Goal: Transaction & Acquisition: Purchase product/service

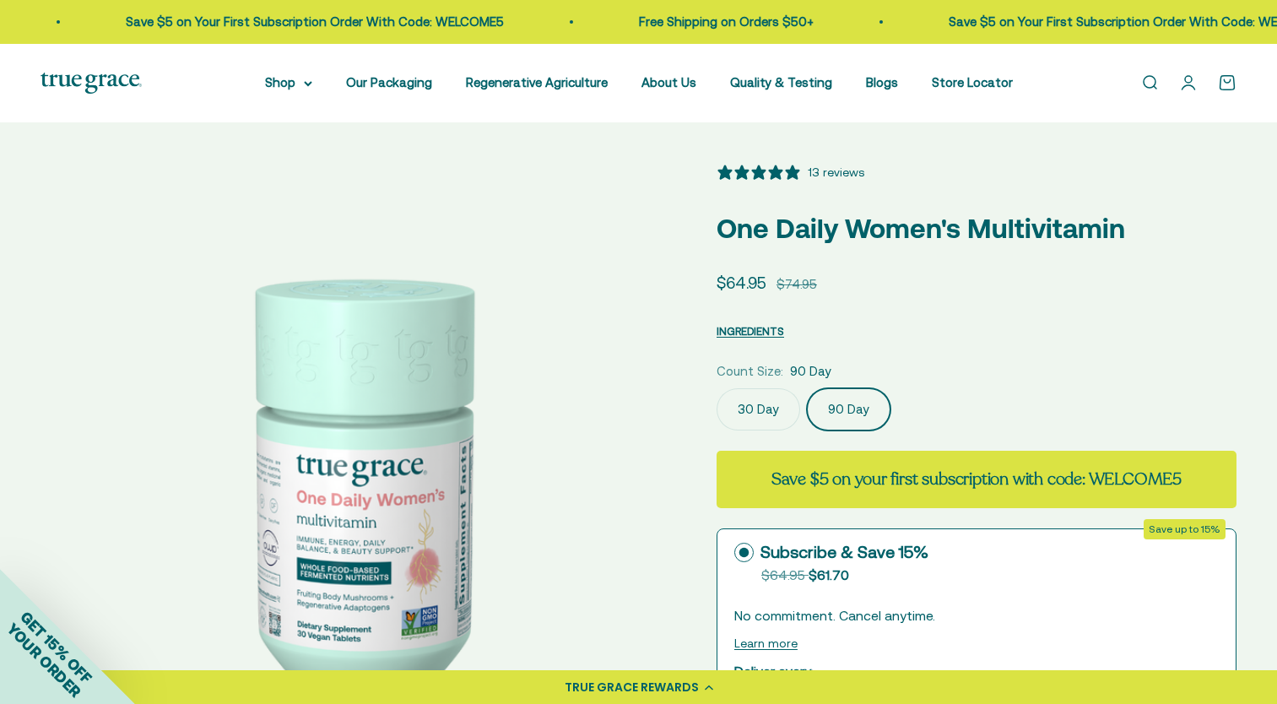
select select "3"
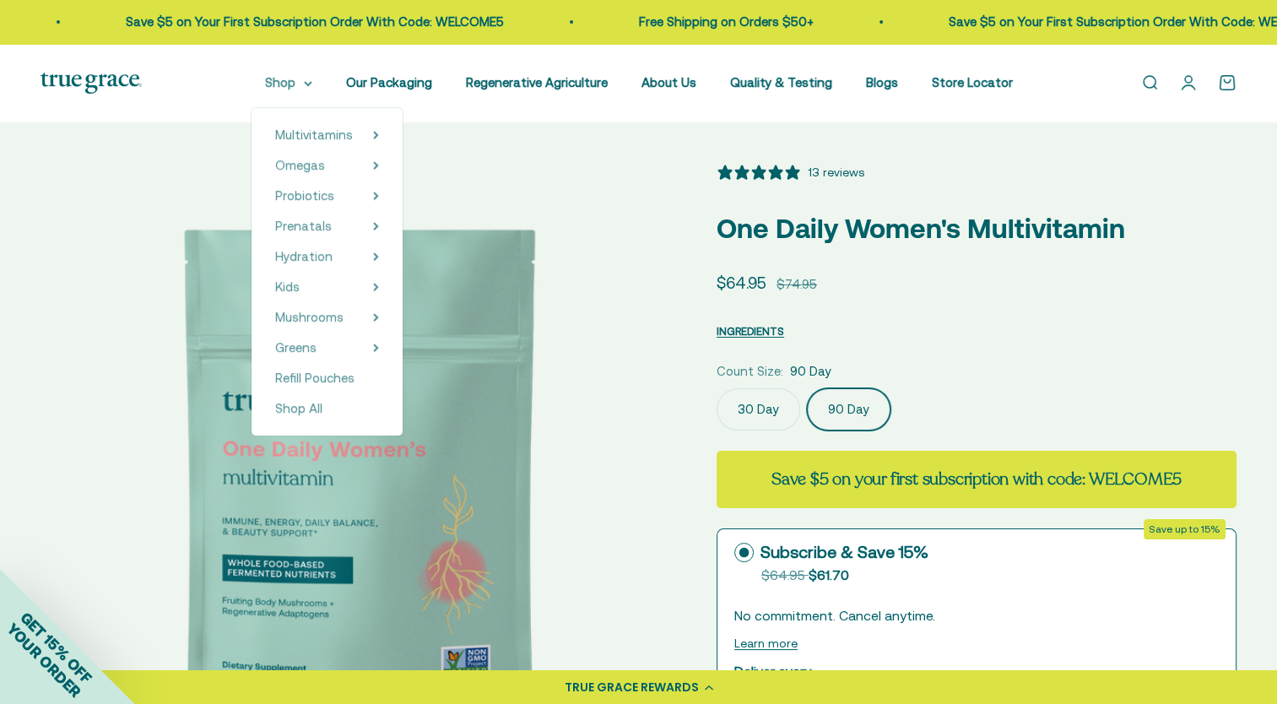
click at [312, 88] on summary "Shop" at bounding box center [288, 83] width 47 height 20
drag, startPoint x: 321, startPoint y: 88, endPoint x: 316, endPoint y: 106, distance: 19.2
click at [312, 93] on details "Shop Multivitamins Women's Multivitamin Women's 40+ Multivitamin Women's 50+ Mu…" at bounding box center [288, 83] width 47 height 20
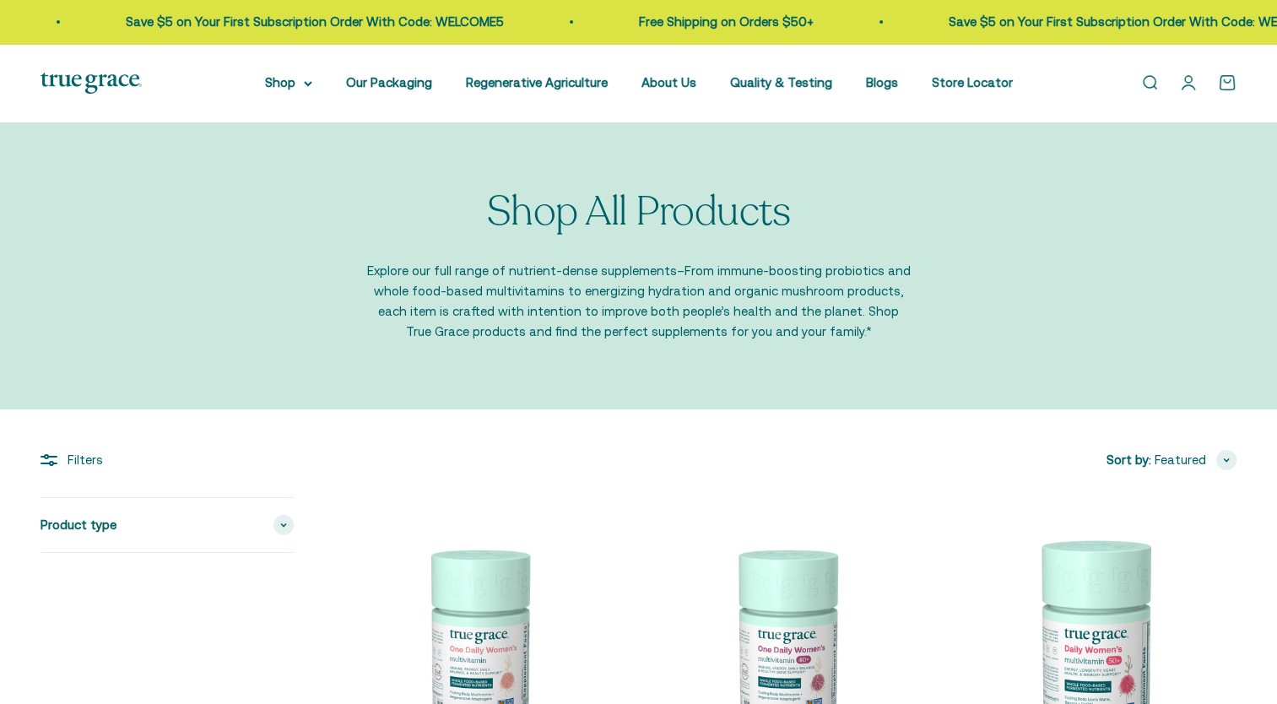
click at [294, 105] on div "Open navigation menu Open search Shop Multivitamins Women's Multivitamin Women'…" at bounding box center [638, 83] width 1277 height 78
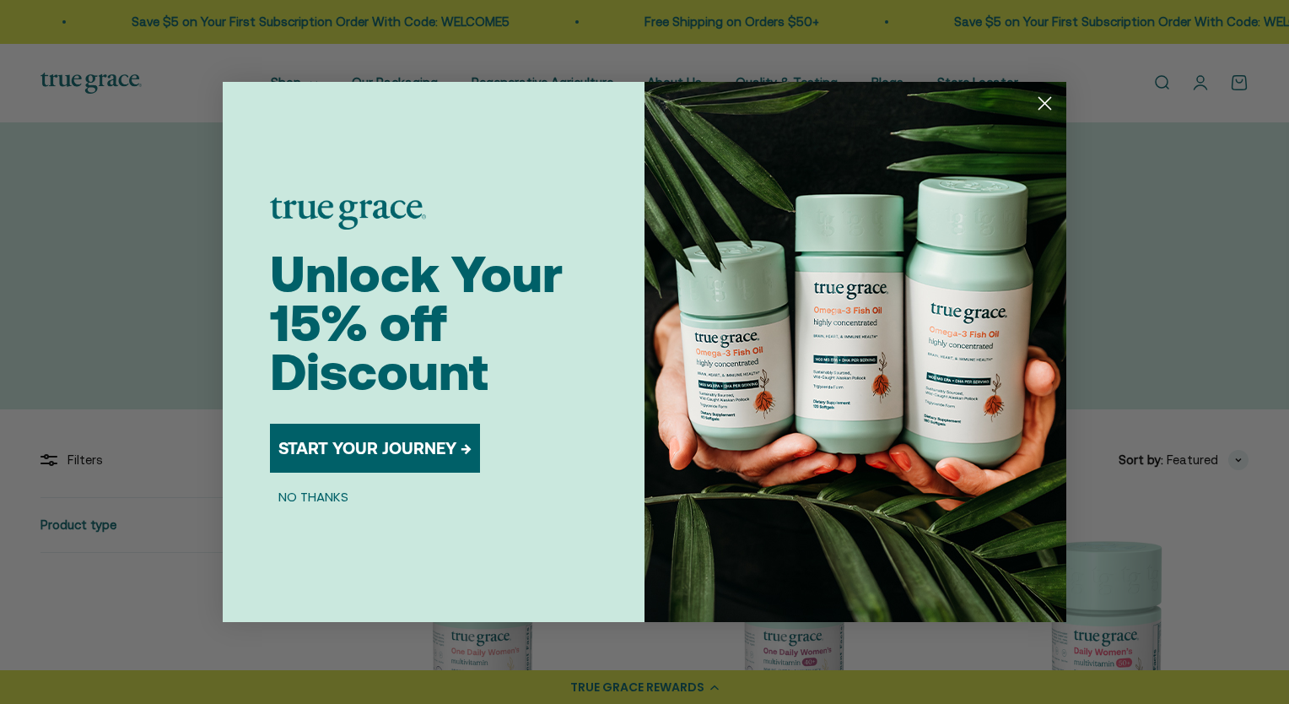
click at [1041, 106] on icon "Close dialog" at bounding box center [1046, 104] width 12 height 12
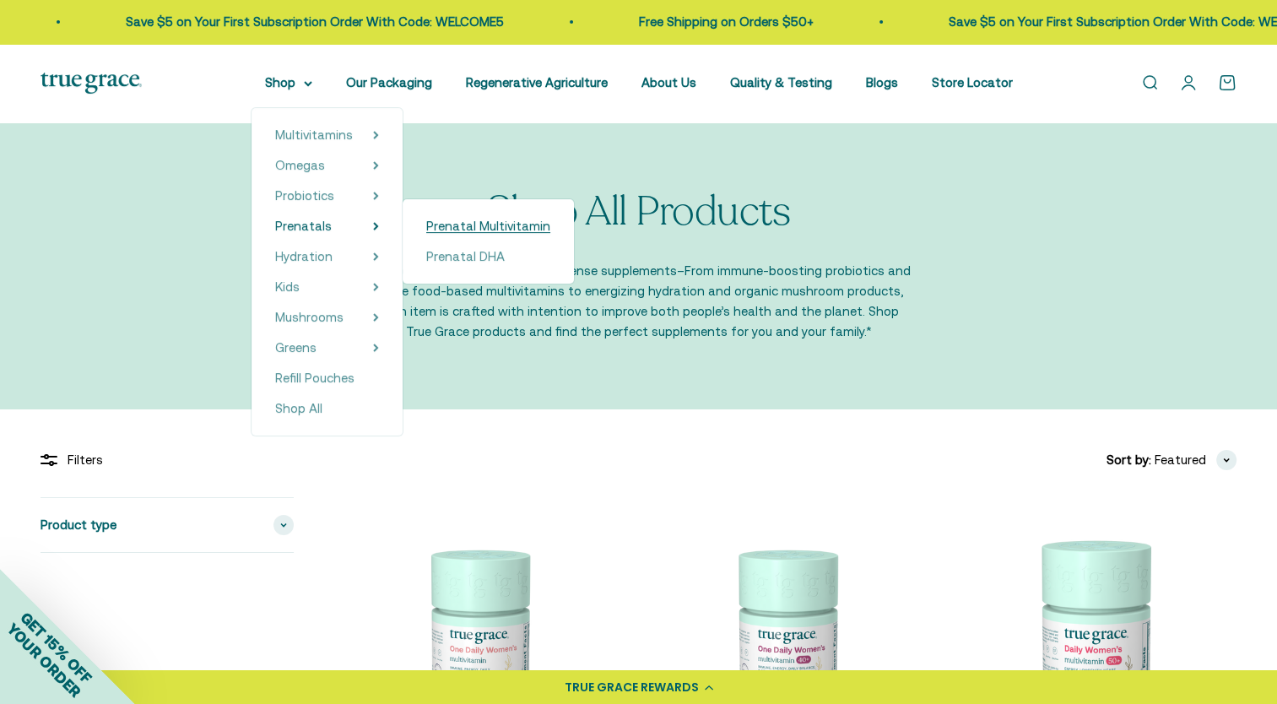
click at [493, 228] on span "Prenatal Multivitamin" at bounding box center [488, 226] width 124 height 14
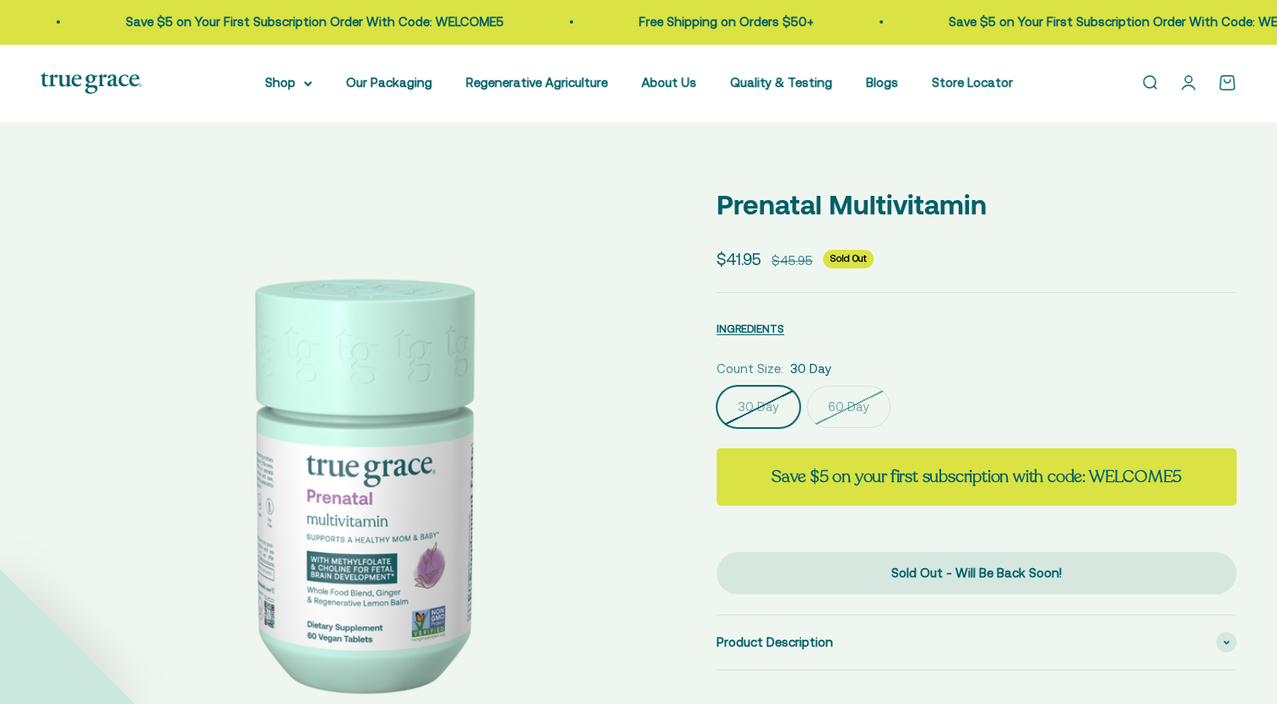
select select "3"
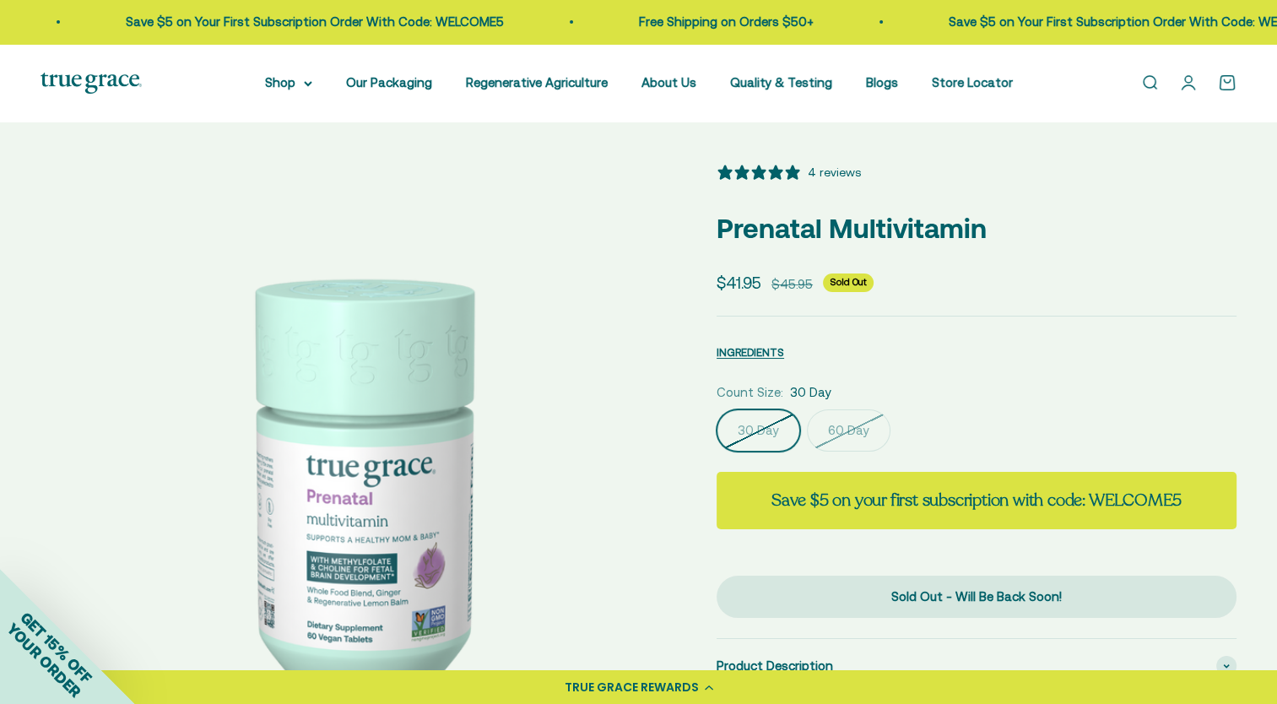
click at [854, 425] on label "60 Day" at bounding box center [849, 430] width 84 height 42
click at [716, 409] on input "60 Day" at bounding box center [716, 408] width 1 height 1
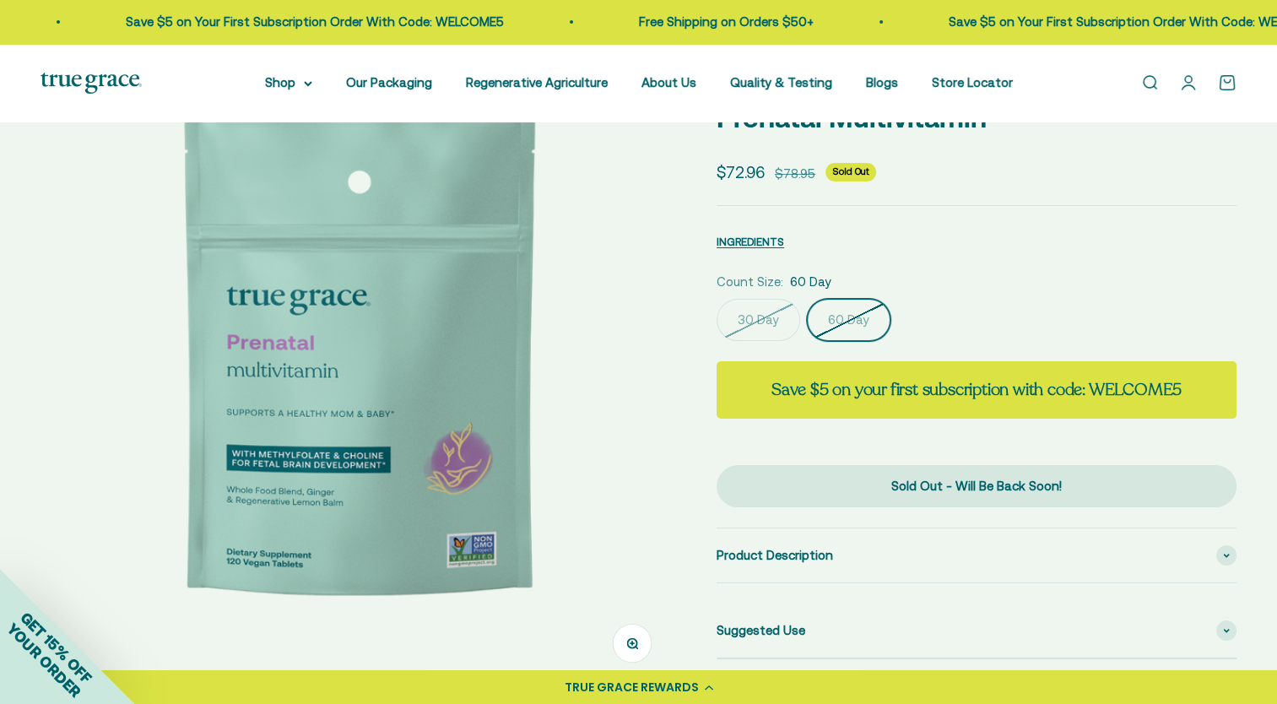
scroll to position [105, 0]
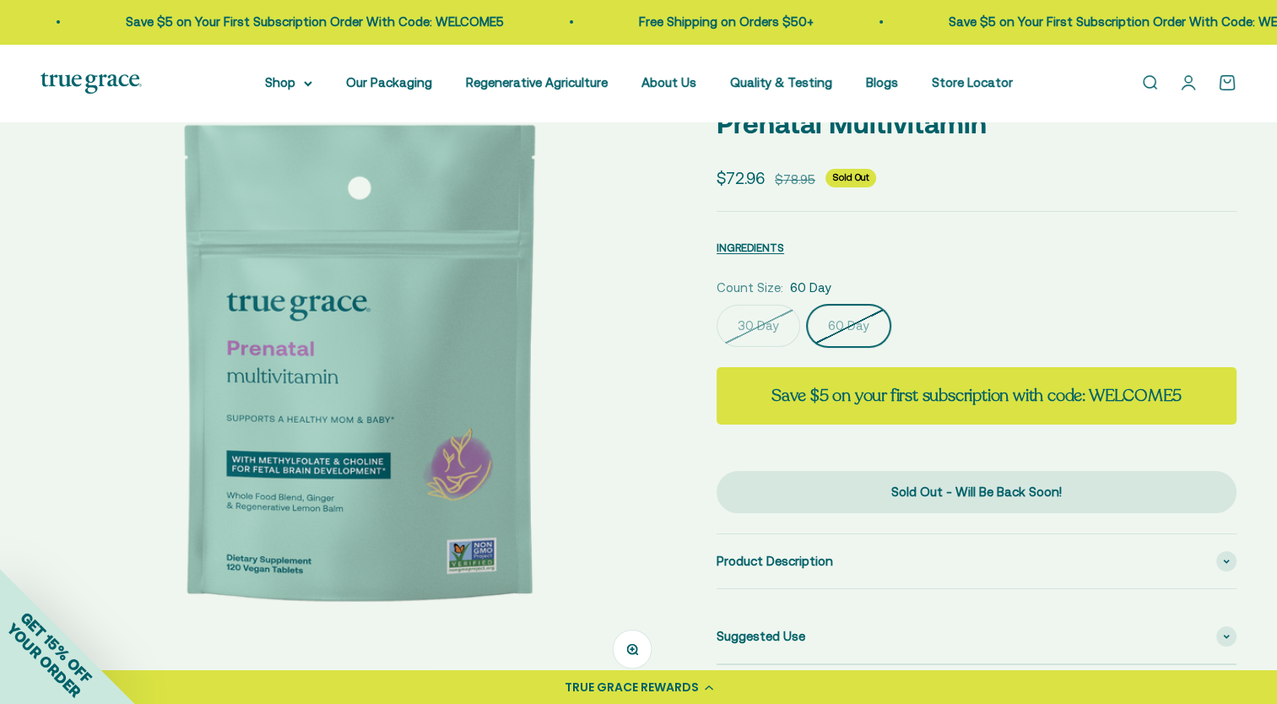
click at [1052, 240] on div "INGREDIENTS Nutritional Information × Supplement Facts Serving Size: 2 Tablets …" at bounding box center [976, 244] width 520 height 25
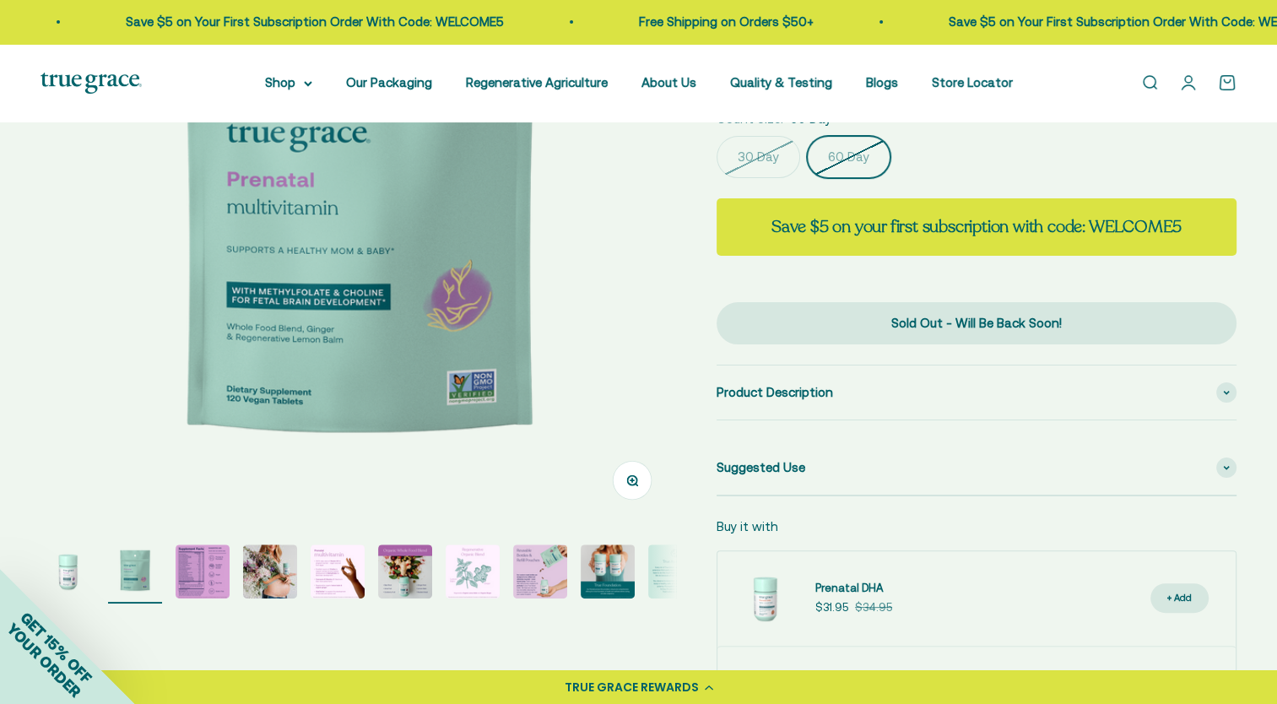
scroll to position [0, 0]
